Goal: Check status: Check status

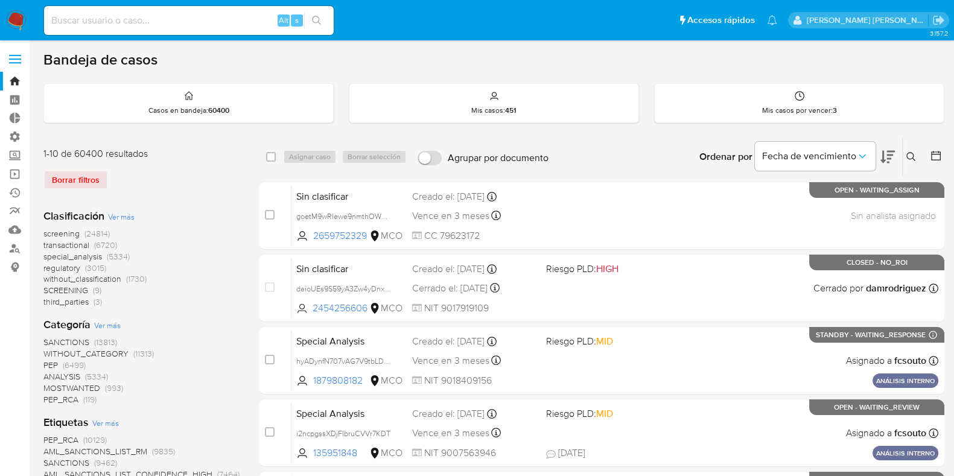
click at [229, 13] on input at bounding box center [189, 21] width 290 height 16
paste input "335983965"
type input "335983965"
click at [315, 19] on icon "search-icon" at bounding box center [317, 21] width 10 height 10
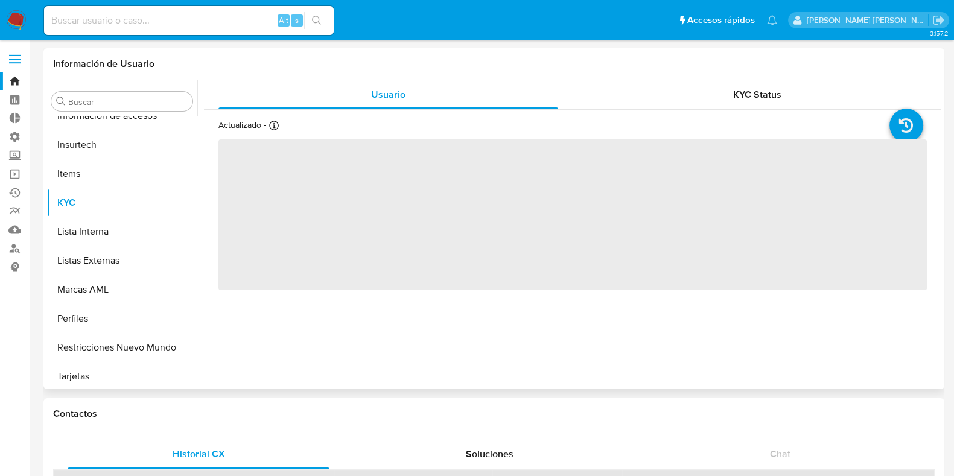
scroll to position [509, 0]
select select "10"
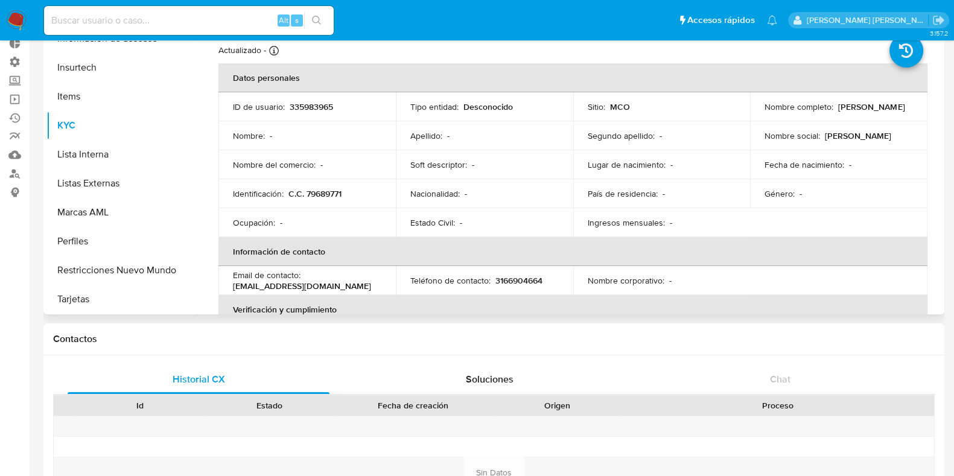
scroll to position [0, 0]
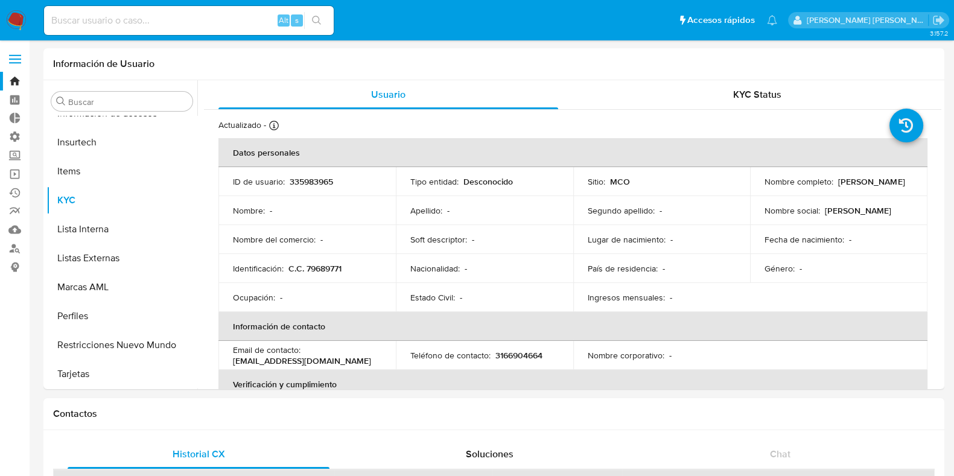
click at [195, 30] on div "Alt s" at bounding box center [189, 20] width 290 height 29
click at [190, 21] on input at bounding box center [189, 21] width 290 height 16
paste input "540181059"
type input "540181059"
click at [322, 33] on div "540181059 Alt s" at bounding box center [189, 20] width 290 height 29
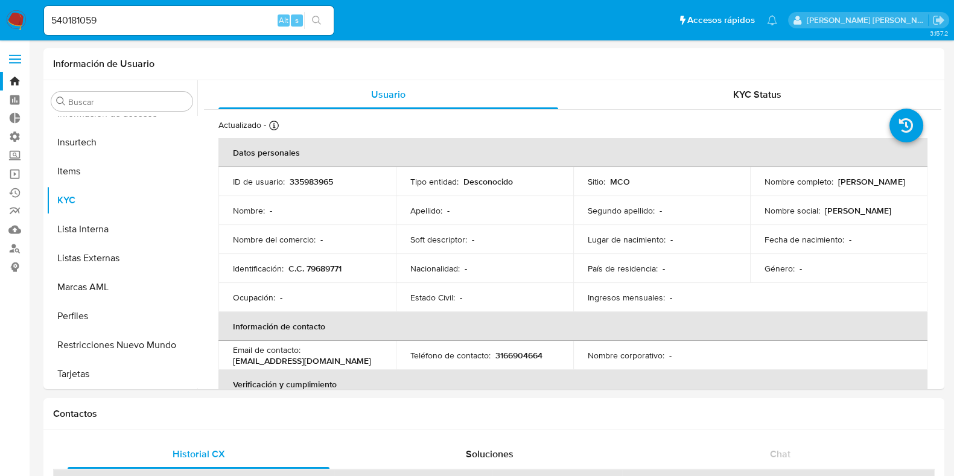
click at [319, 18] on icon "search-icon" at bounding box center [316, 20] width 9 height 9
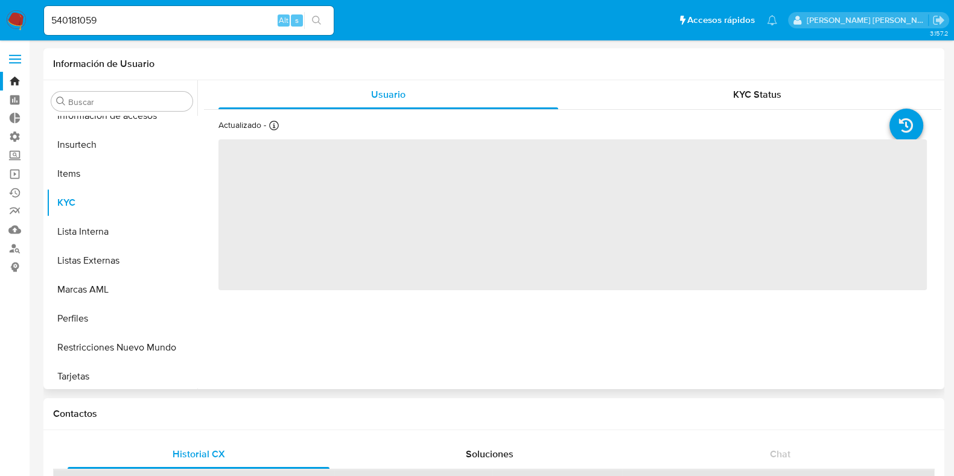
scroll to position [509, 0]
select select "10"
